Goal: Information Seeking & Learning: Learn about a topic

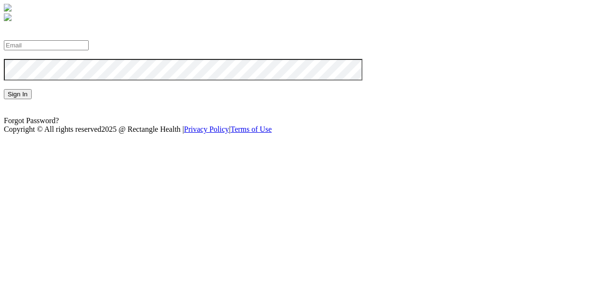
click at [175, 50] on div at bounding box center [303, 45] width 598 height 10
click at [89, 50] on input "email" at bounding box center [46, 45] width 85 height 10
type input "[PERSON_NAME][EMAIL_ADDRESS][DOMAIN_NAME]"
click at [32, 99] on button "Sign In" at bounding box center [18, 94] width 28 height 10
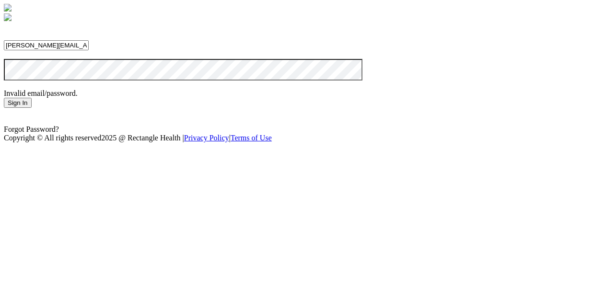
scroll to position [92, 0]
click at [59, 133] on link "Forgot Password?" at bounding box center [31, 129] width 55 height 8
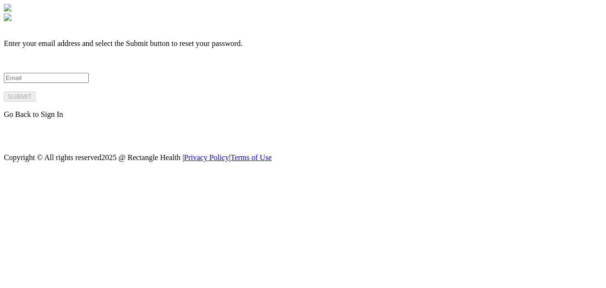
click at [89, 83] on input "email" at bounding box center [46, 78] width 85 height 10
type input "[PERSON_NAME][EMAIL_ADDRESS][DOMAIN_NAME]"
click at [35, 102] on button "SUBMIT" at bounding box center [20, 97] width 32 height 10
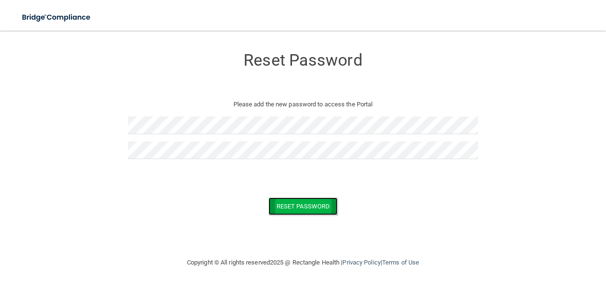
click at [310, 214] on button "Reset Password" at bounding box center [302, 206] width 69 height 18
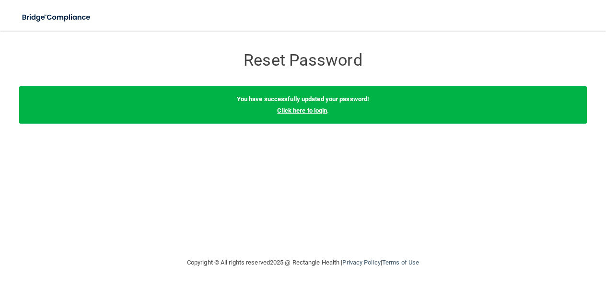
click at [313, 109] on link "Click here to login" at bounding box center [302, 110] width 50 height 7
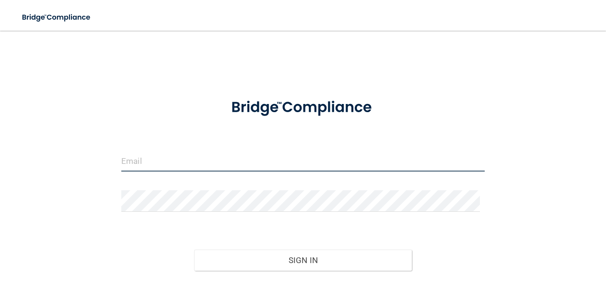
click at [143, 165] on input "email" at bounding box center [302, 161] width 363 height 22
type input "[PERSON_NAME][EMAIL_ADDRESS][DOMAIN_NAME]"
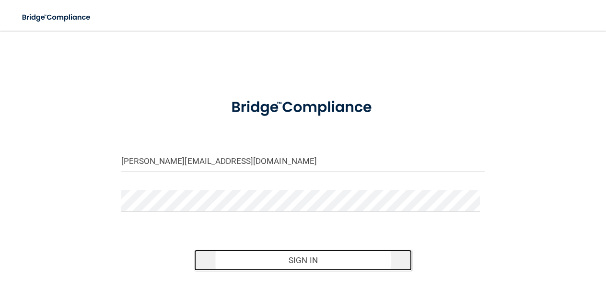
click at [249, 254] on button "Sign In" at bounding box center [303, 260] width 218 height 21
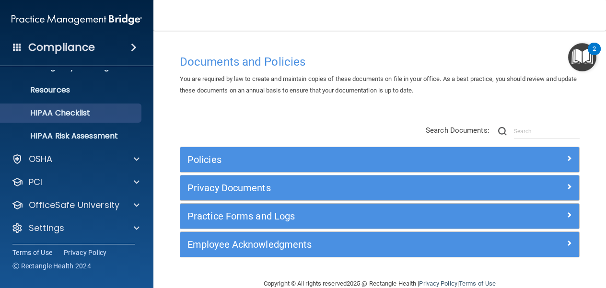
scroll to position [109, 0]
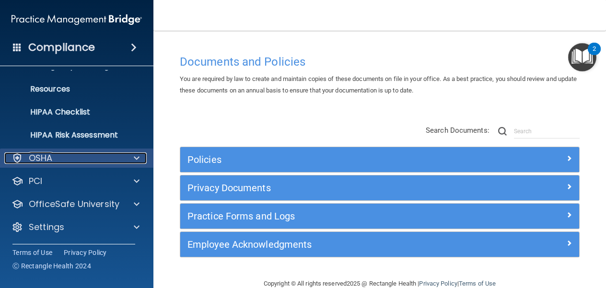
click at [84, 160] on div "OSHA" at bounding box center [63, 157] width 119 height 11
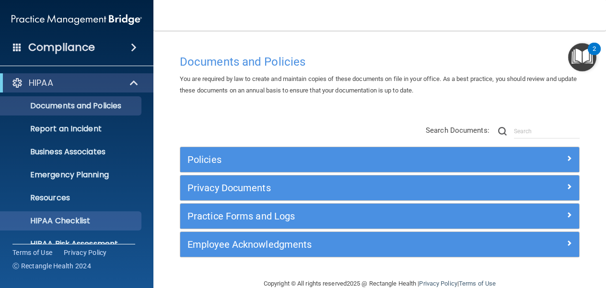
scroll to position [0, 0]
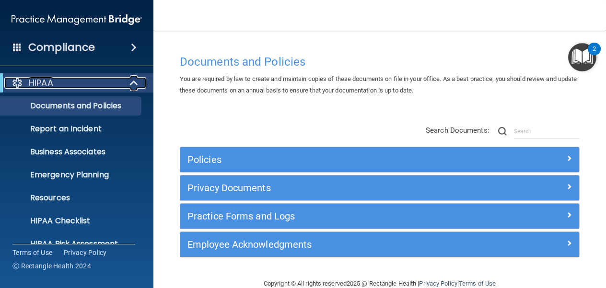
click at [131, 82] on span at bounding box center [135, 82] width 8 height 11
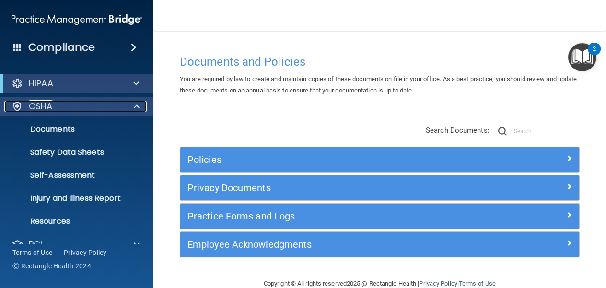
click at [135, 110] on span at bounding box center [137, 106] width 6 height 11
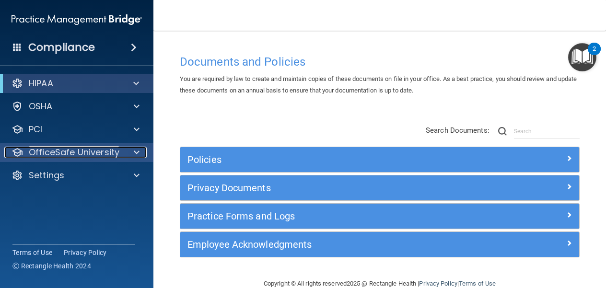
click at [121, 150] on div "OfficeSafe University" at bounding box center [63, 152] width 119 height 11
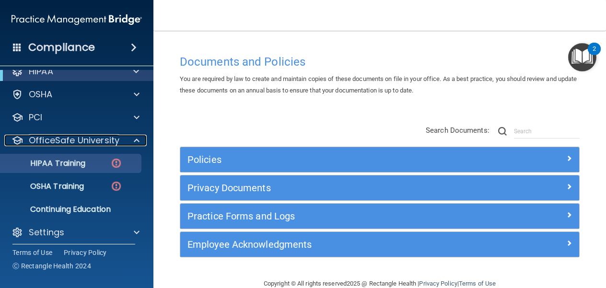
scroll to position [12, 0]
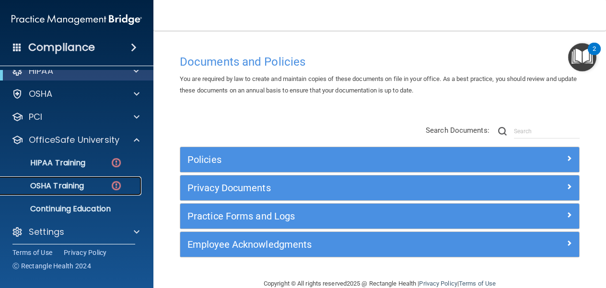
click at [96, 182] on div "OSHA Training" at bounding box center [71, 186] width 131 height 10
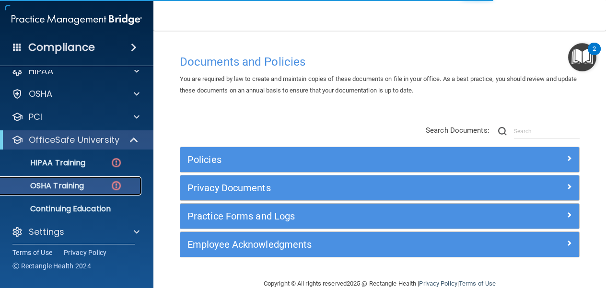
click at [121, 187] on img at bounding box center [116, 186] width 12 height 12
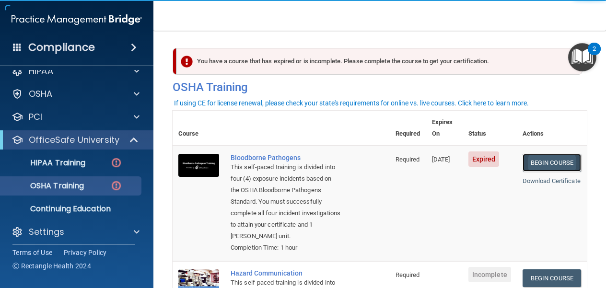
click at [555, 157] on link "Begin Course" at bounding box center [551, 163] width 58 height 18
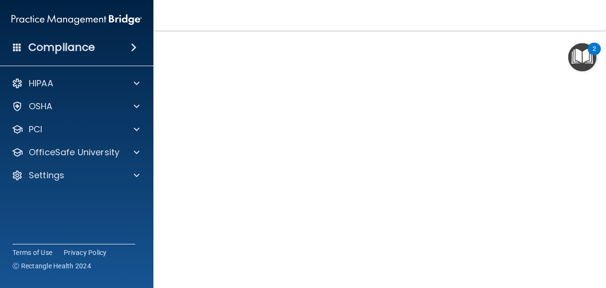
scroll to position [38, 0]
click at [86, 201] on div "Compliance HIPAA Documents and Policies Report an Incident Business Associates …" at bounding box center [76, 144] width 153 height 288
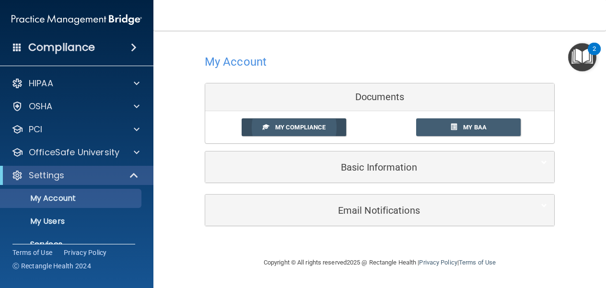
click at [268, 118] on link "My Compliance" at bounding box center [293, 127] width 105 height 18
click at [281, 126] on span "My Compliance" at bounding box center [300, 127] width 50 height 7
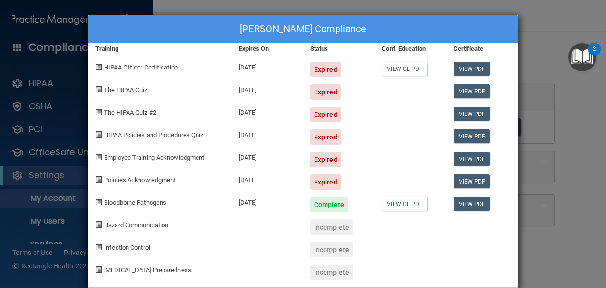
click at [169, 5] on div "[PERSON_NAME] Compliance Training Expires On Status Cont. Education Certificate…" at bounding box center [303, 144] width 606 height 288
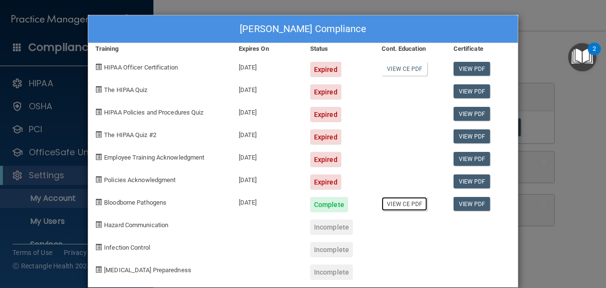
click at [389, 207] on link "View CE PDF" at bounding box center [404, 204] width 46 height 14
click at [479, 67] on link "View PDF" at bounding box center [471, 69] width 37 height 14
click at [315, 67] on div "Expired" at bounding box center [325, 69] width 31 height 15
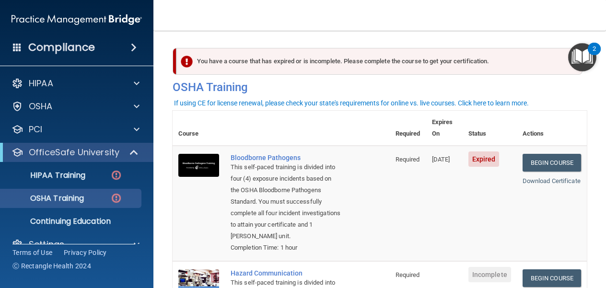
scroll to position [12, 0]
